Goal: Transaction & Acquisition: Purchase product/service

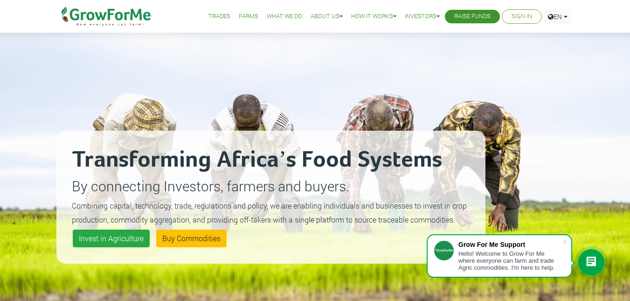
click at [520, 14] on link "Sign In" at bounding box center [522, 17] width 21 height 10
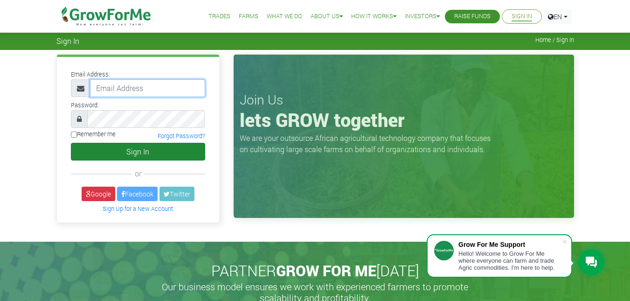
type input "233245675441@growforme.com"
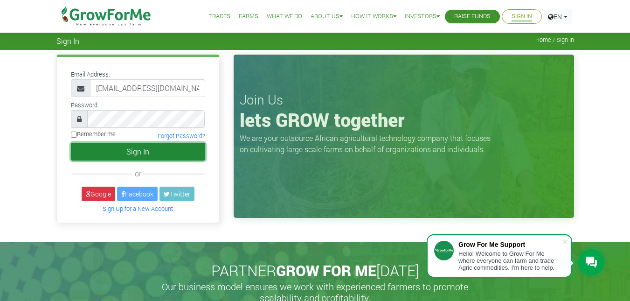
click at [151, 150] on button "Sign In" at bounding box center [138, 152] width 134 height 18
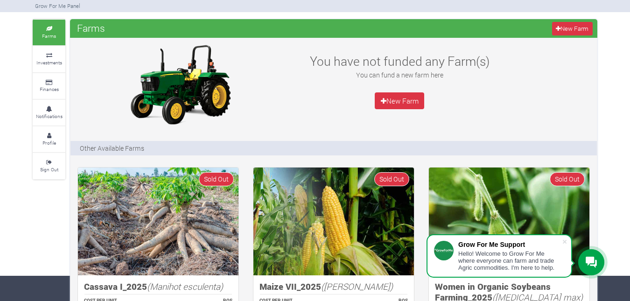
scroll to position [12, 0]
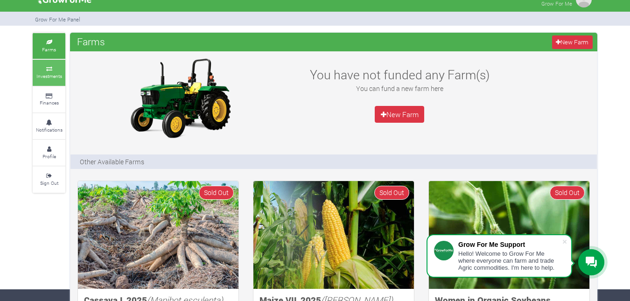
click at [54, 75] on small "Investments" at bounding box center [49, 76] width 26 height 7
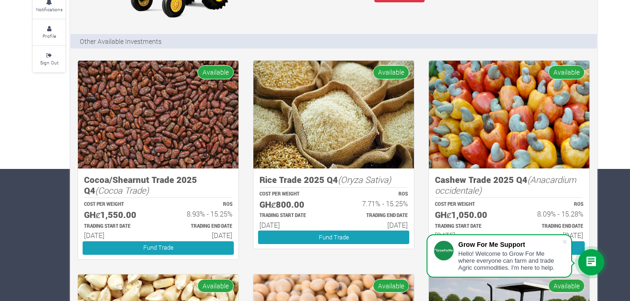
scroll to position [135, 0]
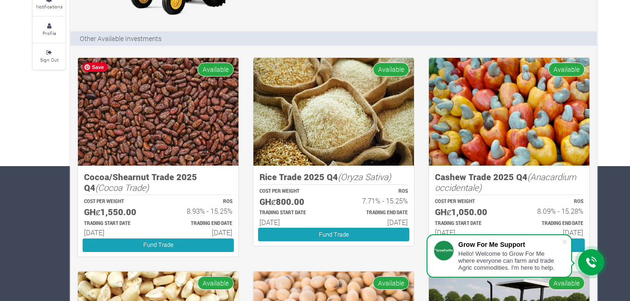
click at [213, 133] on img at bounding box center [158, 112] width 161 height 108
click at [158, 162] on img at bounding box center [158, 112] width 161 height 108
click at [192, 80] on img at bounding box center [158, 112] width 161 height 108
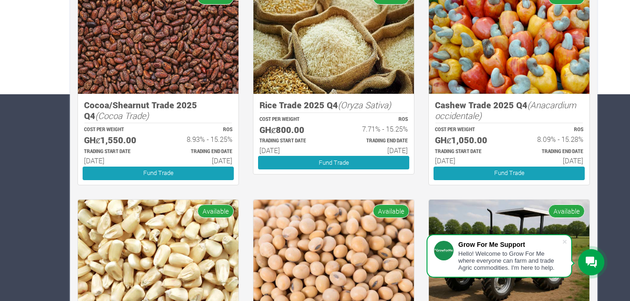
scroll to position [208, 0]
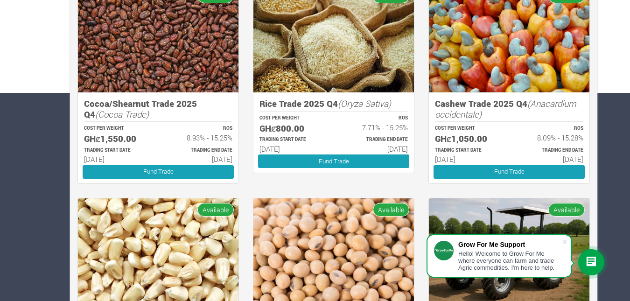
click at [195, 150] on p "TRADING END DATE" at bounding box center [200, 150] width 66 height 7
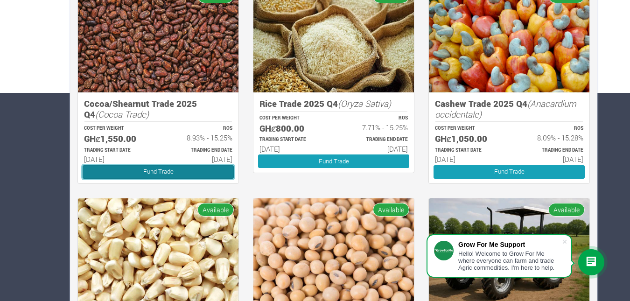
click at [180, 171] on link "Fund Trade" at bounding box center [158, 172] width 151 height 14
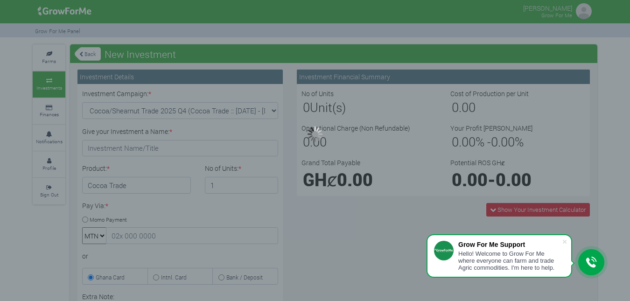
type input "1"
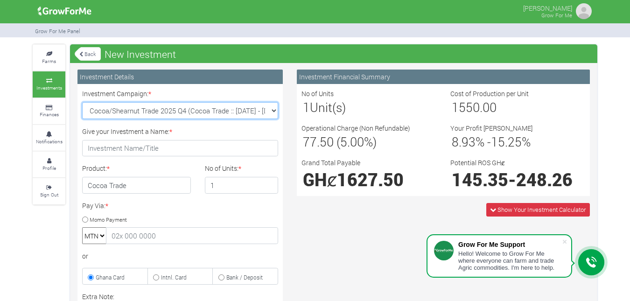
click at [272, 113] on select "Cocoa/Shearnut Trade 2025 Q4 (Cocoa Trade :: 01st Oct 2025 - 31st Mar 2026) Mai…" at bounding box center [180, 110] width 196 height 17
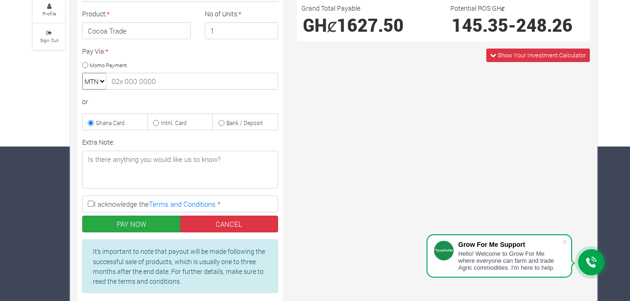
scroll to position [152, 0]
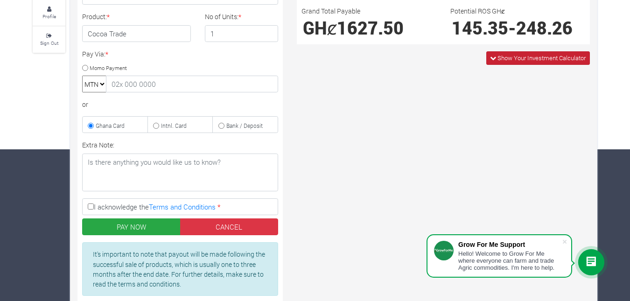
click at [492, 62] on span "Show Your Investment Calculator" at bounding box center [538, 58] width 104 height 14
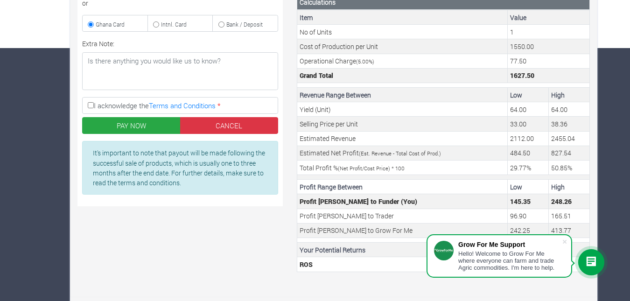
scroll to position [256, 0]
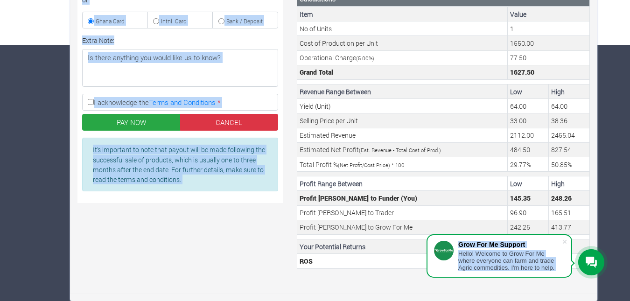
drag, startPoint x: 629, startPoint y: 151, endPoint x: 634, endPoint y: 125, distance: 26.5
click at [605, 116] on div "Farms Investments Finances Notifications Profile Sign Out Back New Investment" at bounding box center [315, 44] width 630 height 513
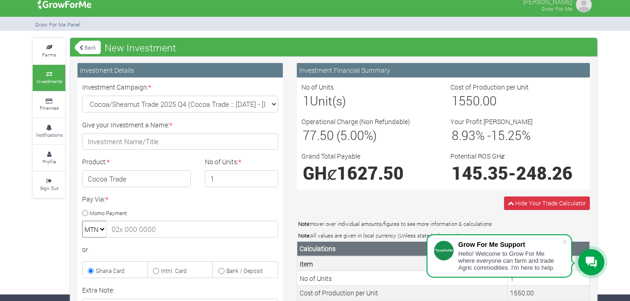
scroll to position [0, 0]
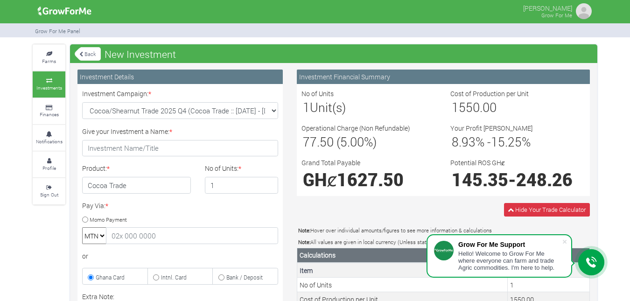
click at [89, 54] on link "Back" at bounding box center [88, 53] width 26 height 15
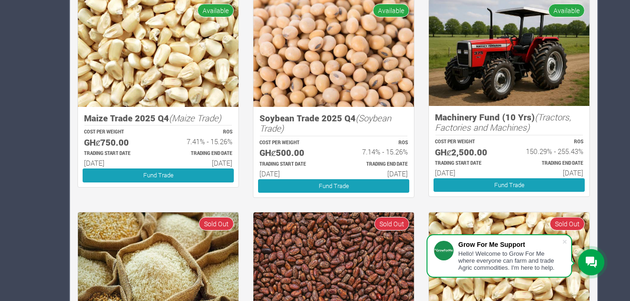
scroll to position [410, 0]
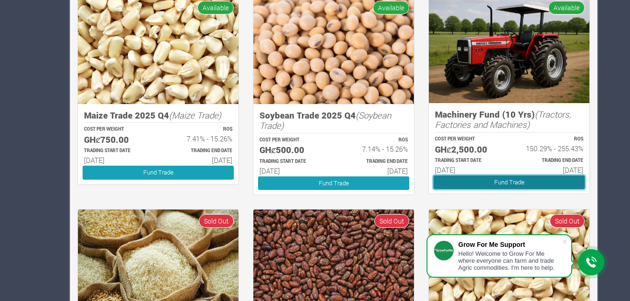
click at [524, 187] on link "Fund Trade" at bounding box center [508, 182] width 151 height 14
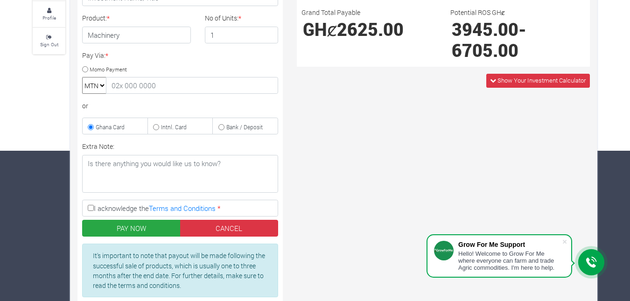
scroll to position [125, 0]
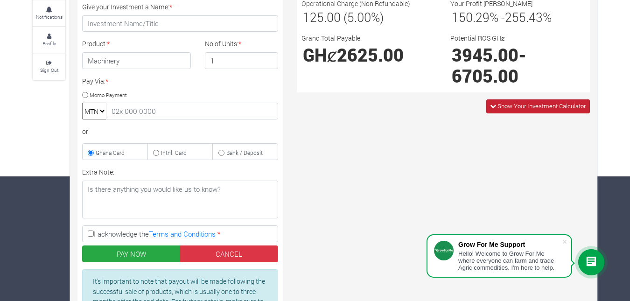
click at [491, 106] on icon at bounding box center [493, 106] width 6 height 6
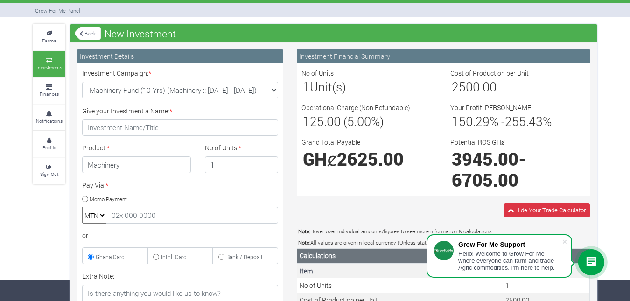
scroll to position [9, 0]
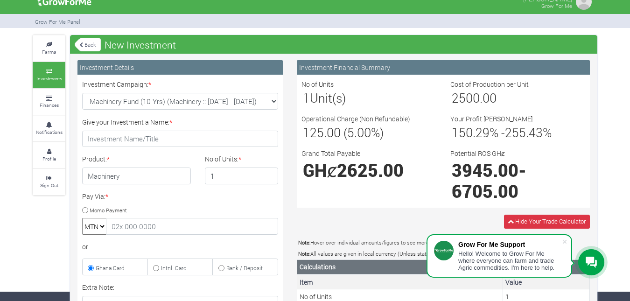
click at [87, 44] on link "Back" at bounding box center [88, 44] width 26 height 15
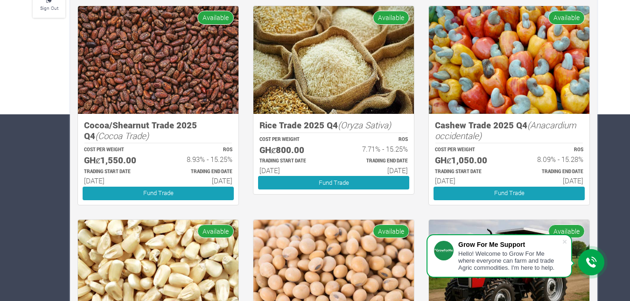
scroll to position [189, 0]
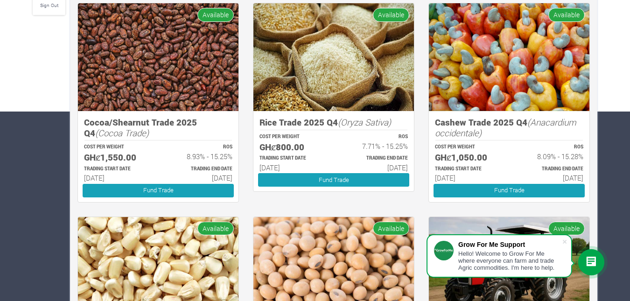
click at [628, 112] on div "Farms Investments Finances Notifications Profile Sign Out Investments New Inves…" at bounding box center [315, 215] width 630 height 720
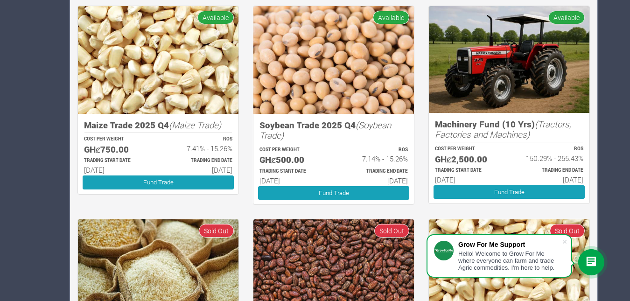
scroll to position [403, 0]
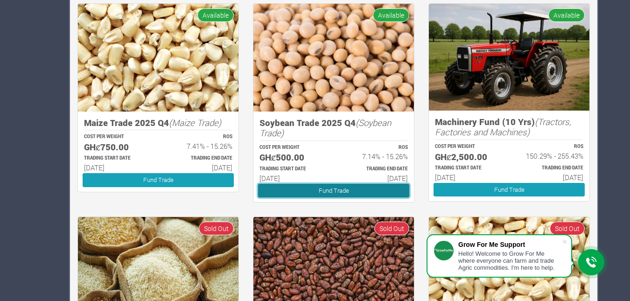
click at [378, 190] on link "Fund Trade" at bounding box center [333, 191] width 151 height 14
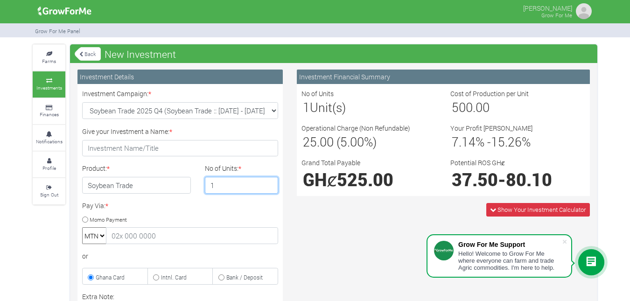
click at [218, 182] on input "1" at bounding box center [242, 185] width 74 height 17
click at [268, 188] on input "1" at bounding box center [242, 185] width 74 height 17
click at [269, 182] on input "2" at bounding box center [242, 185] width 74 height 17
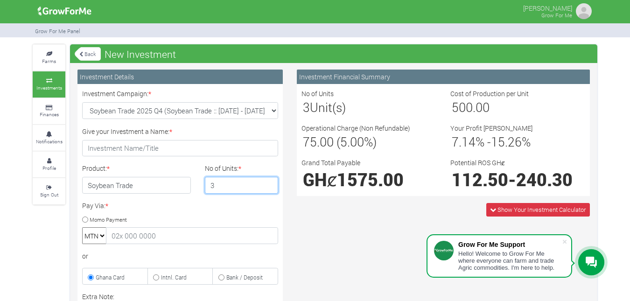
click at [269, 182] on input "3" at bounding box center [242, 185] width 74 height 17
click at [269, 182] on input "4" at bounding box center [242, 185] width 74 height 17
click at [269, 182] on input "5" at bounding box center [242, 185] width 74 height 17
click at [269, 182] on input "6" at bounding box center [242, 185] width 74 height 17
click at [269, 182] on input "7" at bounding box center [242, 185] width 74 height 17
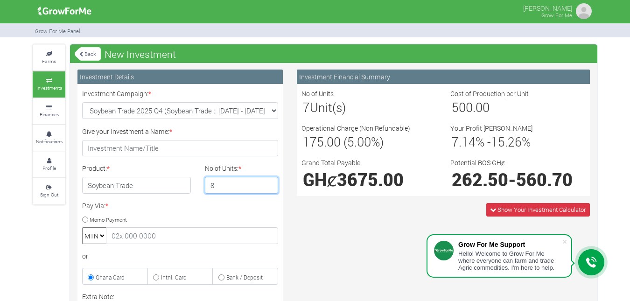
click at [269, 182] on input "8" at bounding box center [242, 185] width 74 height 17
click at [270, 189] on input "7" at bounding box center [242, 185] width 74 height 17
click at [270, 189] on input "6" at bounding box center [242, 185] width 74 height 17
click at [270, 189] on input "5" at bounding box center [242, 185] width 74 height 17
click at [270, 189] on input "4" at bounding box center [242, 185] width 74 height 17
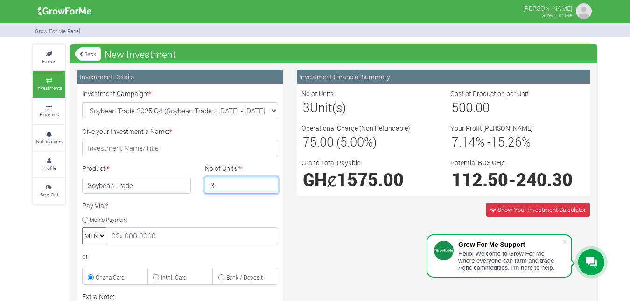
click at [270, 189] on input "3" at bounding box center [242, 185] width 74 height 17
click at [270, 189] on input "2" at bounding box center [242, 185] width 74 height 17
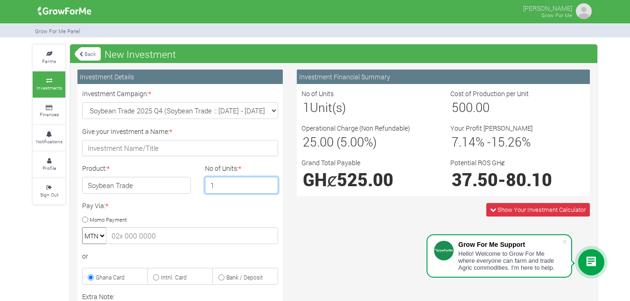
click at [270, 189] on input "1" at bounding box center [242, 185] width 74 height 17
click at [270, 182] on input "2" at bounding box center [242, 185] width 74 height 17
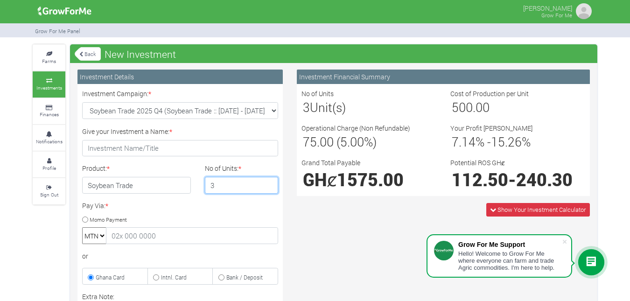
click at [270, 182] on input "3" at bounding box center [242, 185] width 74 height 17
click at [270, 182] on input "4" at bounding box center [242, 185] width 74 height 17
click at [270, 182] on input "5" at bounding box center [242, 185] width 74 height 17
click at [270, 182] on input "6" at bounding box center [242, 185] width 74 height 17
click at [270, 182] on input "7" at bounding box center [242, 185] width 74 height 17
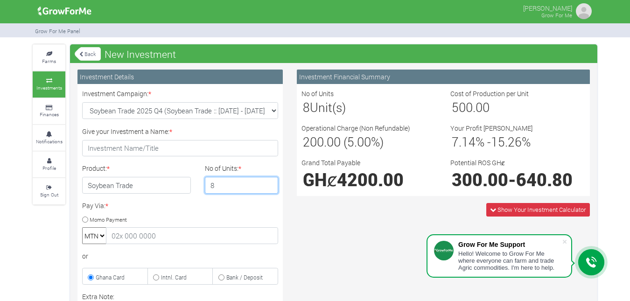
type input "8"
click at [270, 182] on input "8" at bounding box center [242, 185] width 74 height 17
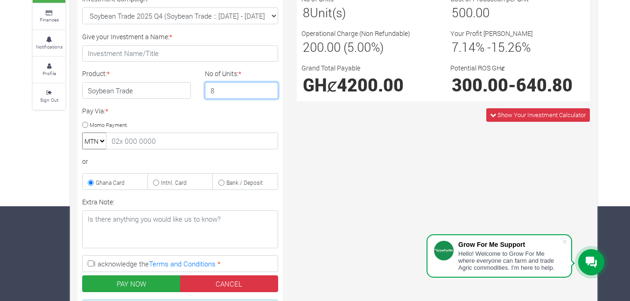
scroll to position [95, 0]
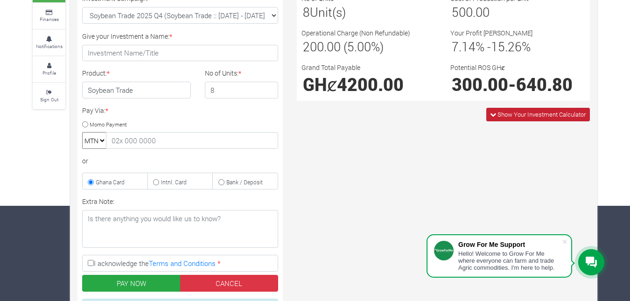
click at [490, 117] on icon at bounding box center [493, 115] width 6 height 6
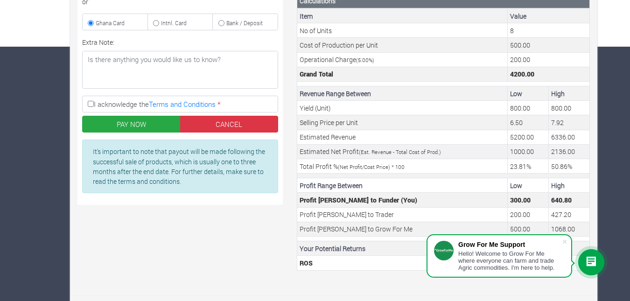
scroll to position [256, 0]
